Goal: Information Seeking & Learning: Learn about a topic

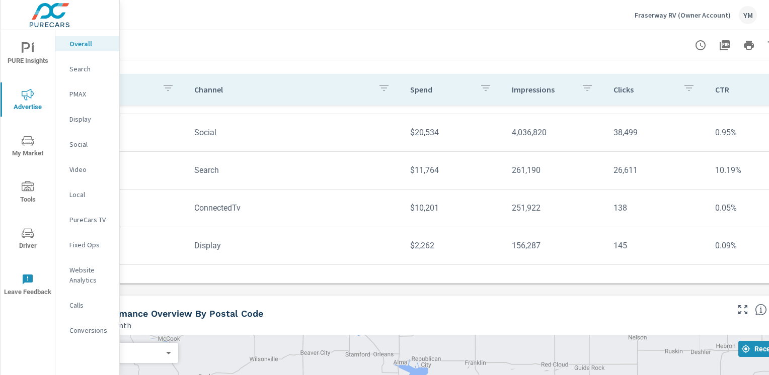
scroll to position [101, 0]
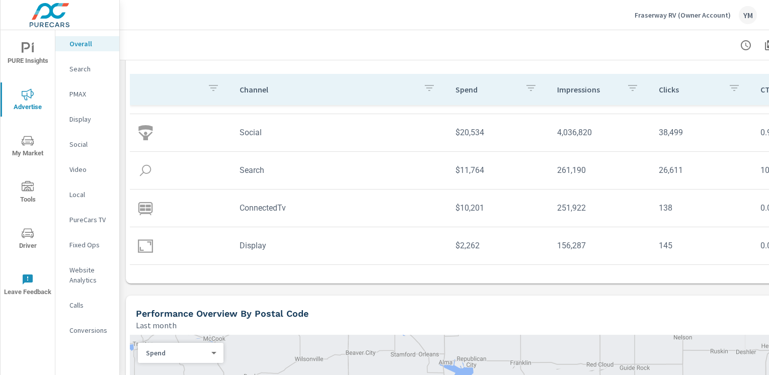
click at [27, 104] on span "Advertise" at bounding box center [28, 101] width 48 height 25
click at [75, 94] on p "PMAX" at bounding box center [90, 94] width 42 height 10
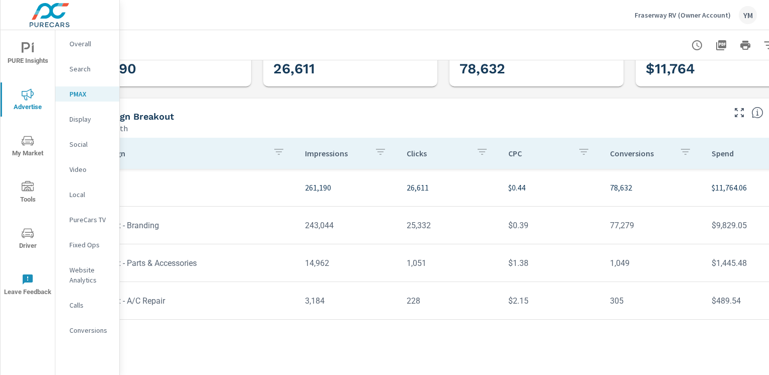
scroll to position [50, 0]
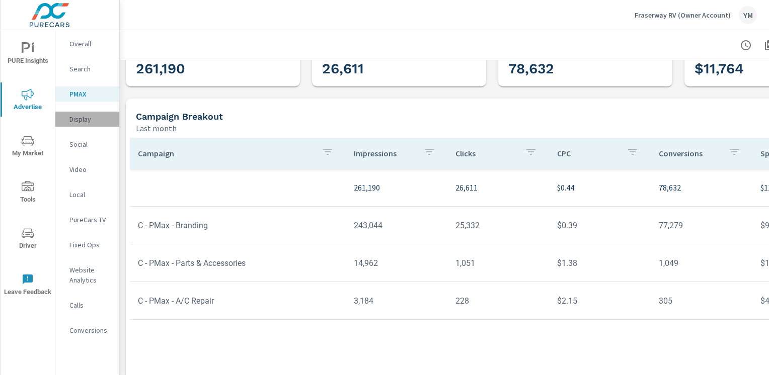
click at [84, 122] on p "Display" at bounding box center [90, 119] width 42 height 10
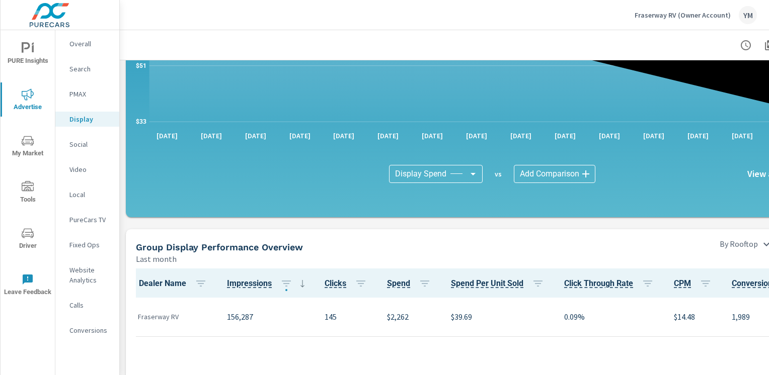
scroll to position [252, 0]
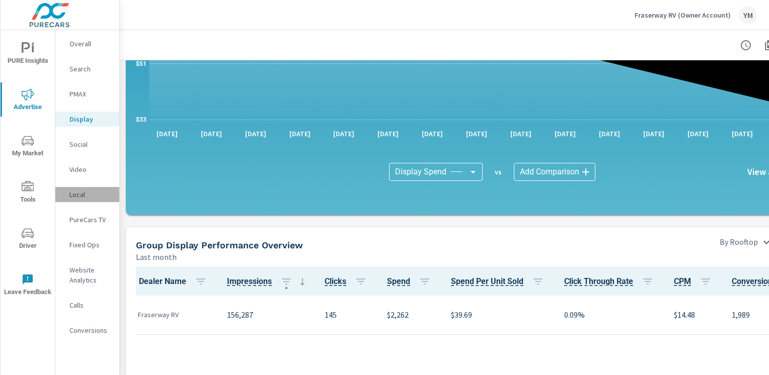
click at [81, 195] on p "Local" at bounding box center [90, 195] width 42 height 10
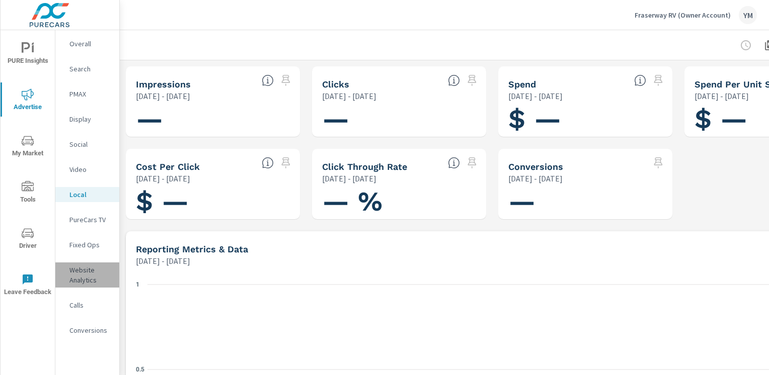
click at [83, 272] on p "Website Analytics" at bounding box center [90, 275] width 42 height 20
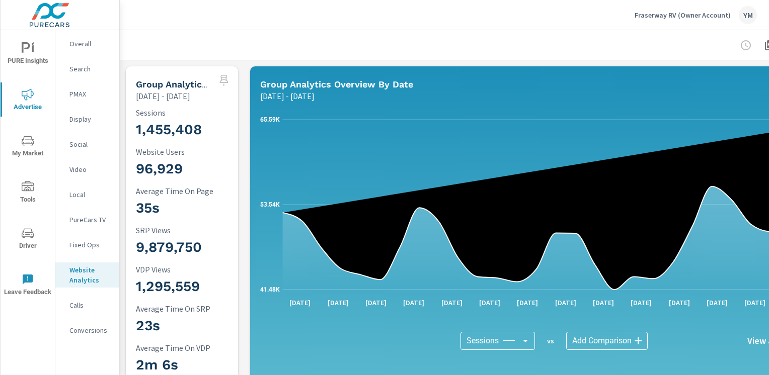
click at [93, 334] on p "Conversions" at bounding box center [90, 331] width 42 height 10
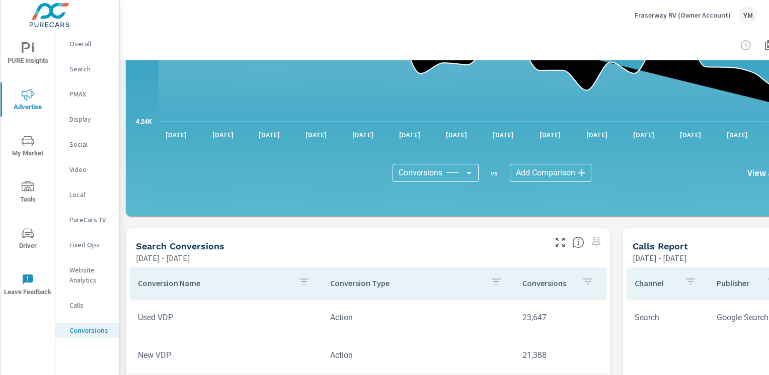
scroll to position [252, 0]
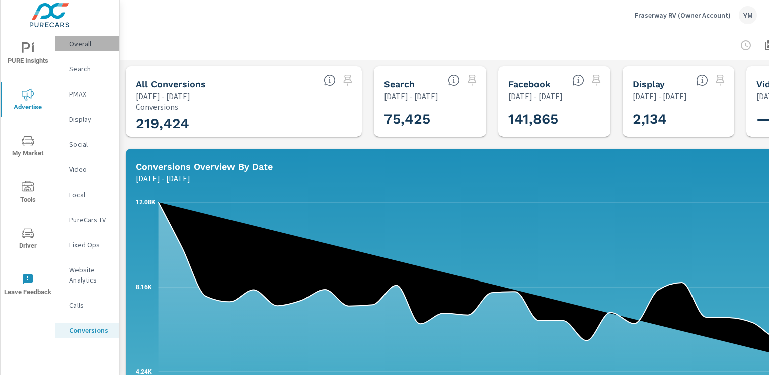
click at [78, 43] on p "Overall" at bounding box center [90, 44] width 42 height 10
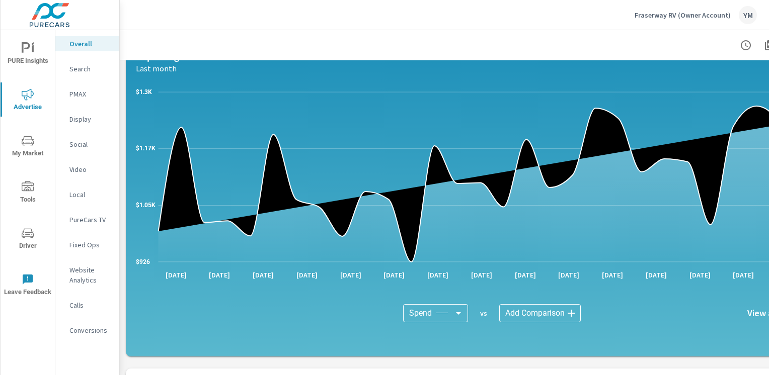
scroll to position [716, 0]
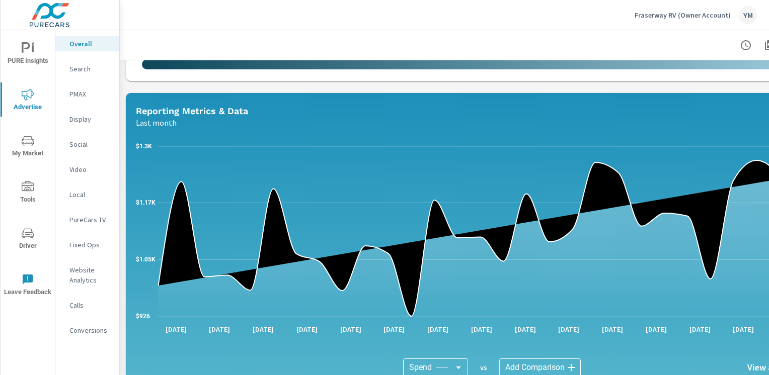
click at [81, 146] on p "Social" at bounding box center [90, 144] width 42 height 10
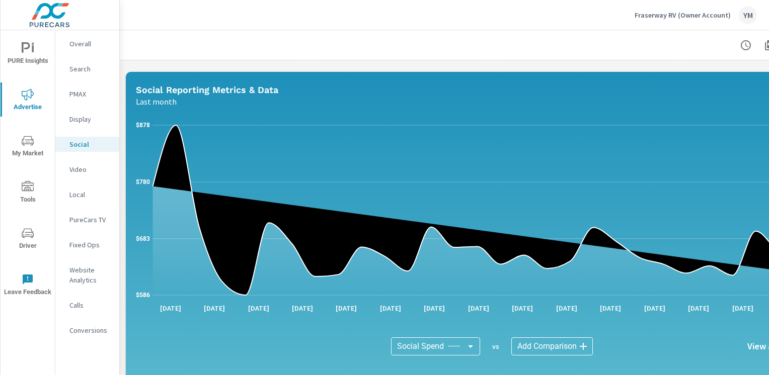
scroll to position [66, 0]
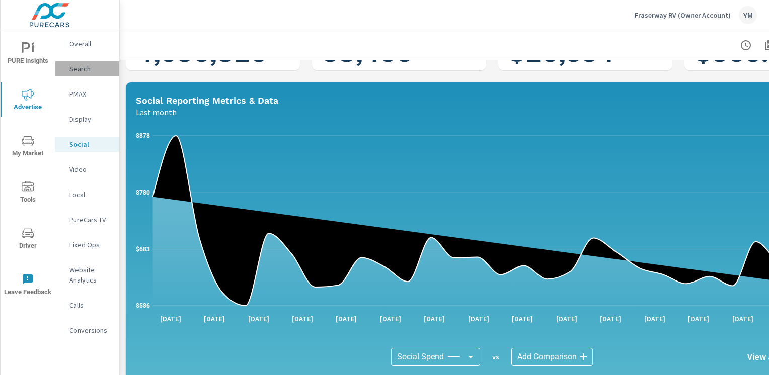
click at [83, 67] on p "Search" at bounding box center [90, 69] width 42 height 10
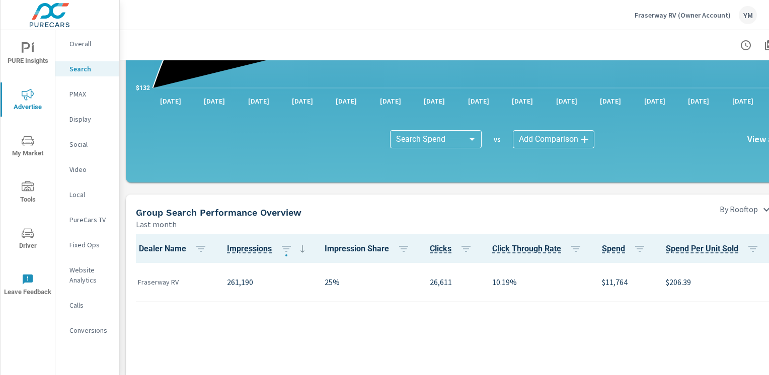
scroll to position [302, 0]
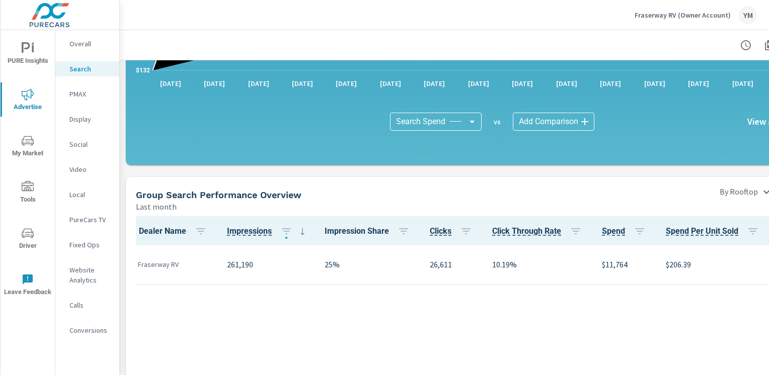
click at [384, 180] on div "Group Search Performance Overview Last month" at bounding box center [418, 195] width 584 height 36
